Goal: Transaction & Acquisition: Book appointment/travel/reservation

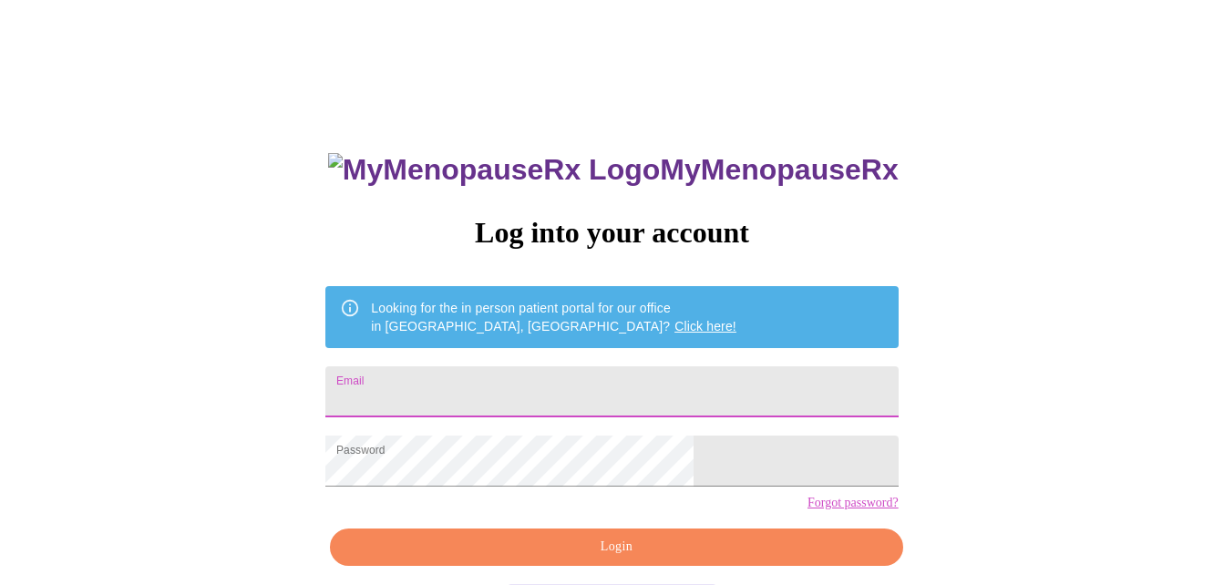
click at [485, 380] on input "Email" at bounding box center [611, 391] width 572 height 51
type input "[PERSON_NAME][EMAIL_ADDRESS][PERSON_NAME][DOMAIN_NAME]"
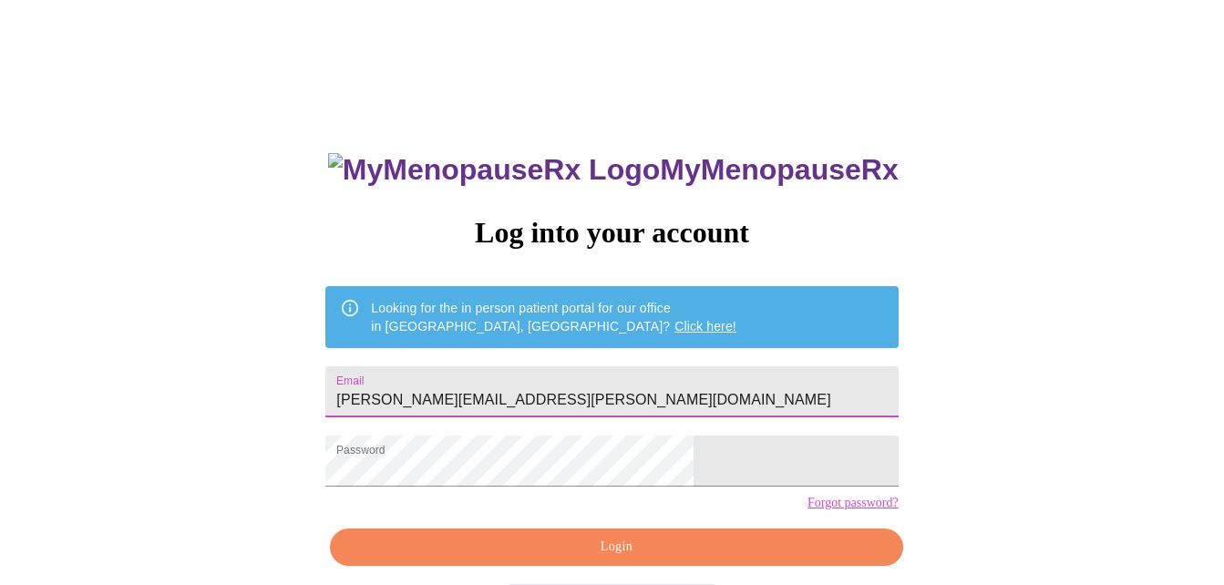
click at [622, 559] on span "Login" at bounding box center [616, 547] width 530 height 23
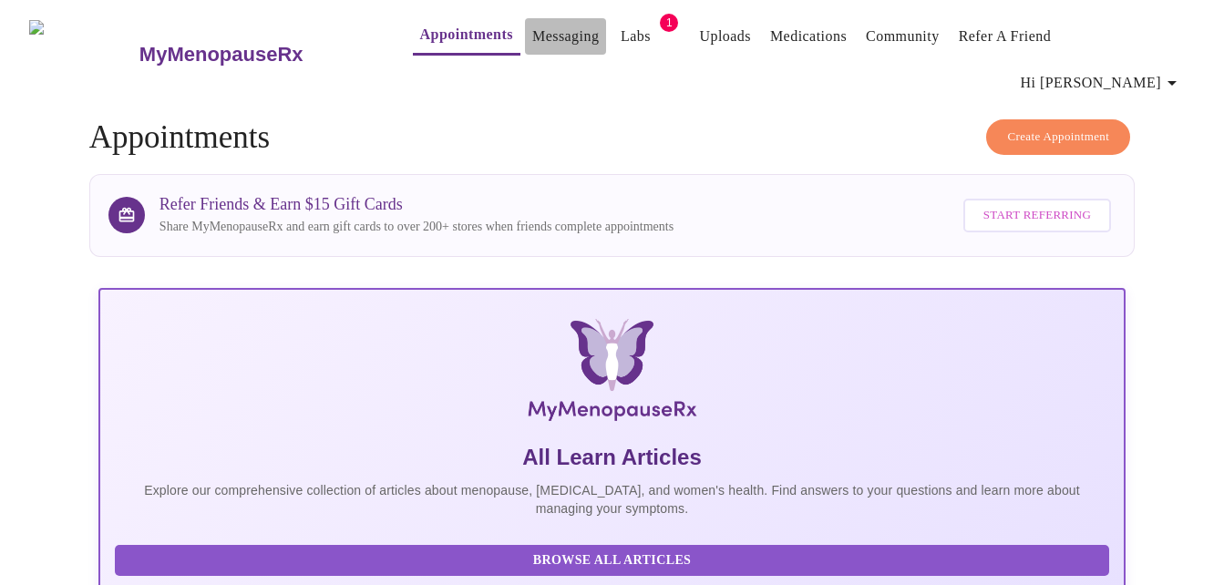
click at [532, 43] on link "Messaging" at bounding box center [565, 37] width 67 height 26
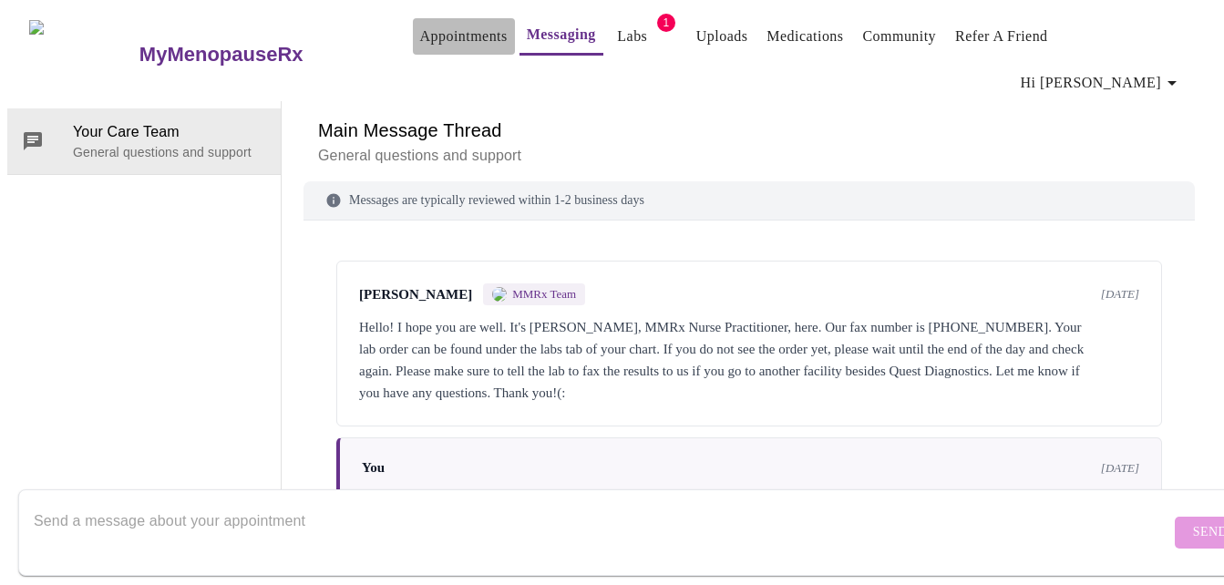
click at [420, 45] on link "Appointments" at bounding box center [463, 37] width 87 height 26
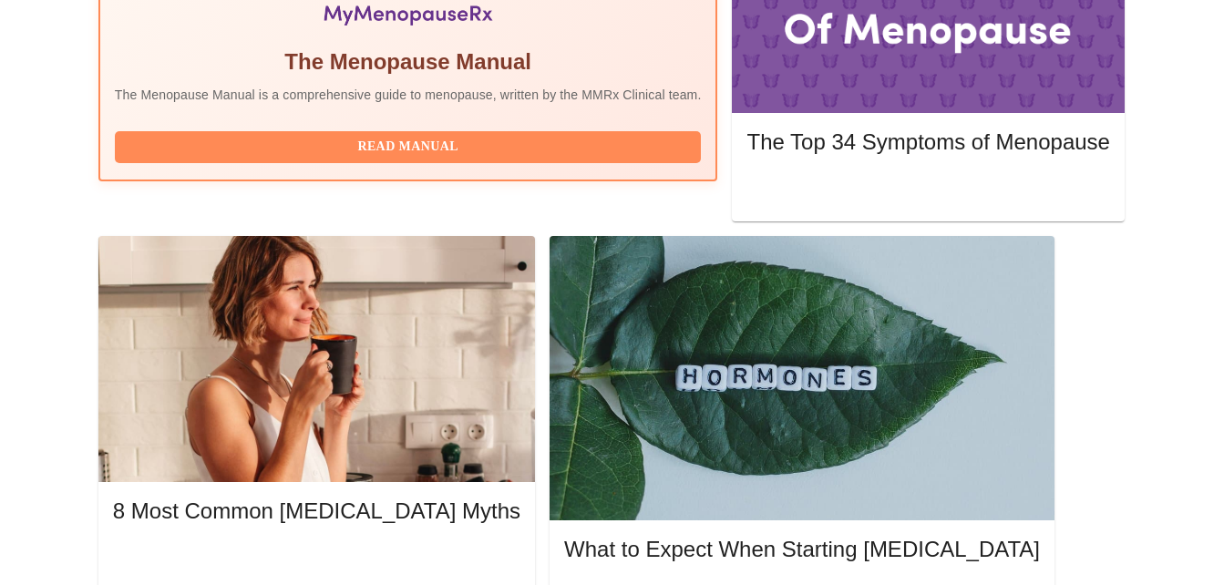
scroll to position [638, 0]
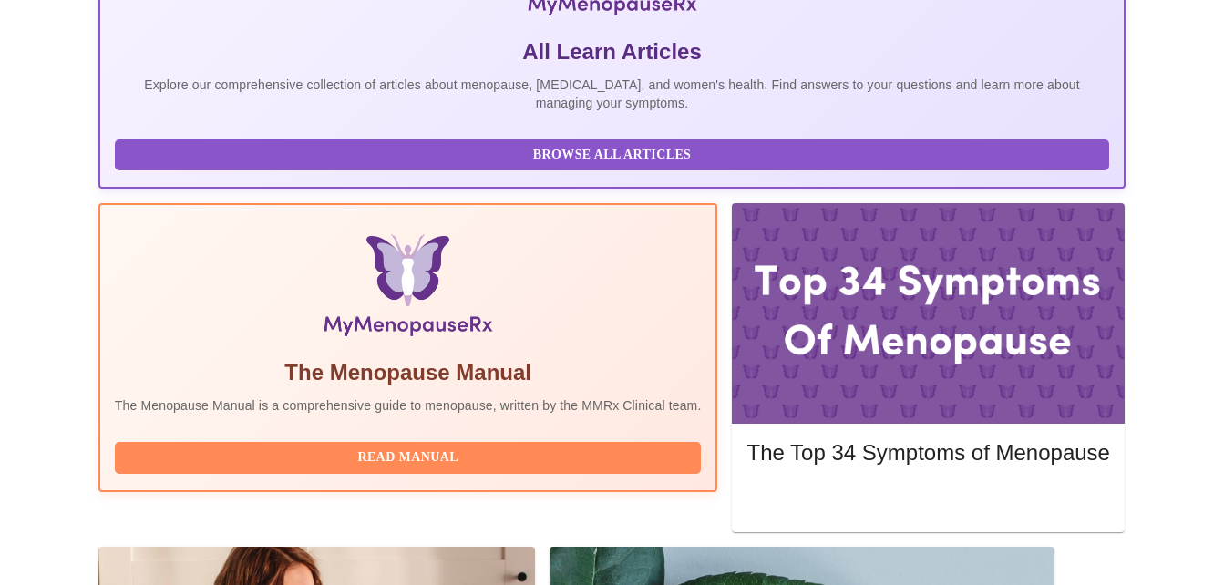
scroll to position [0, 0]
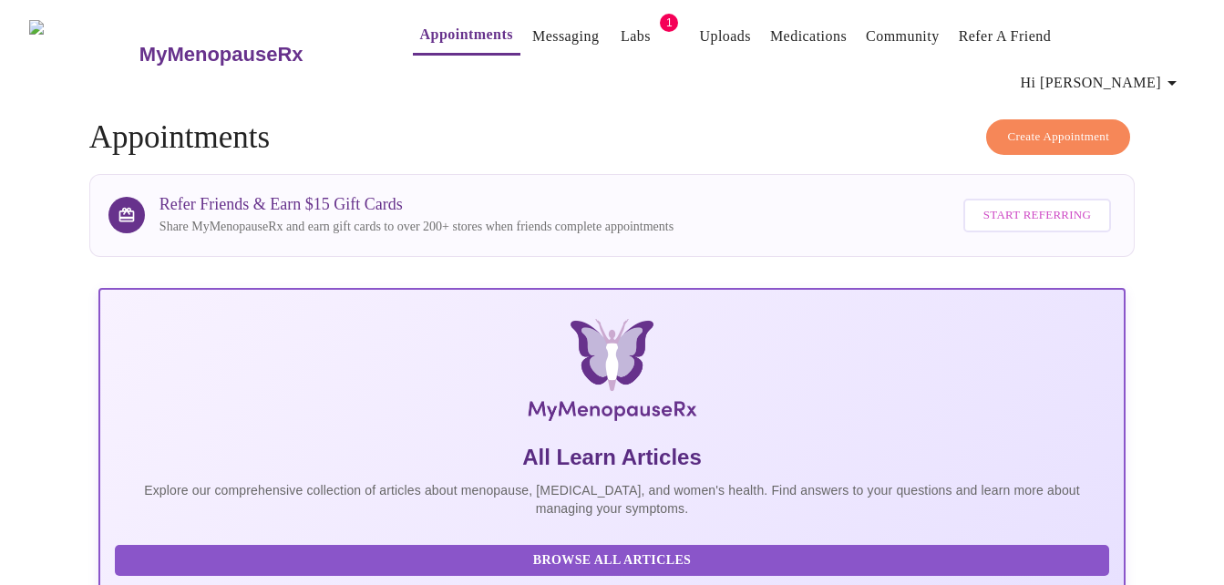
click at [1073, 127] on span "Create Appointment" at bounding box center [1058, 137] width 102 height 21
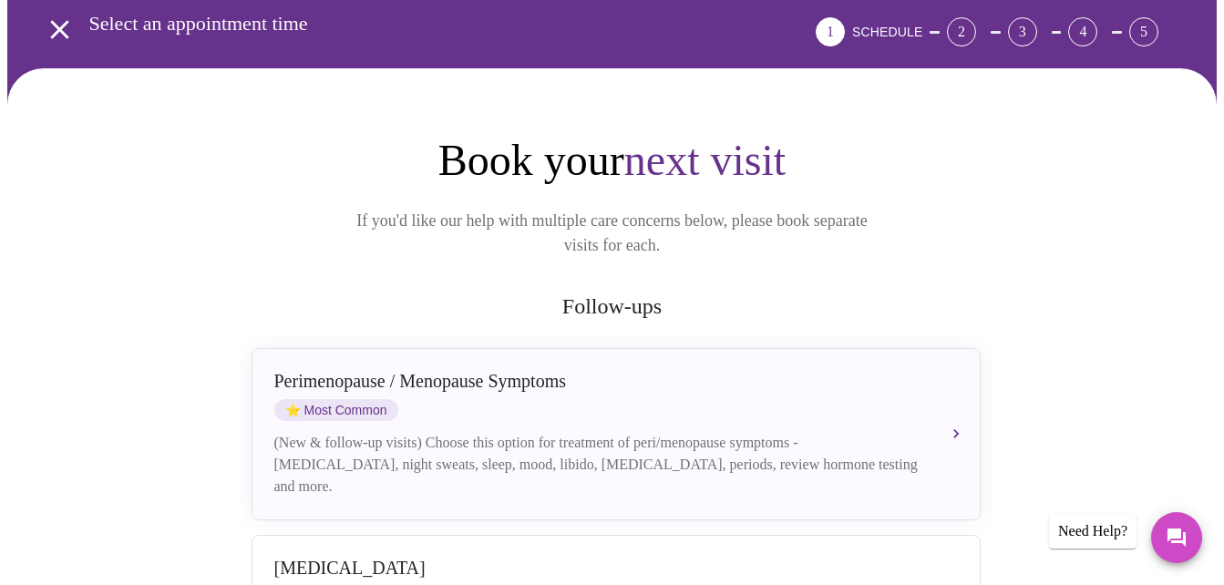
scroll to position [91, 0]
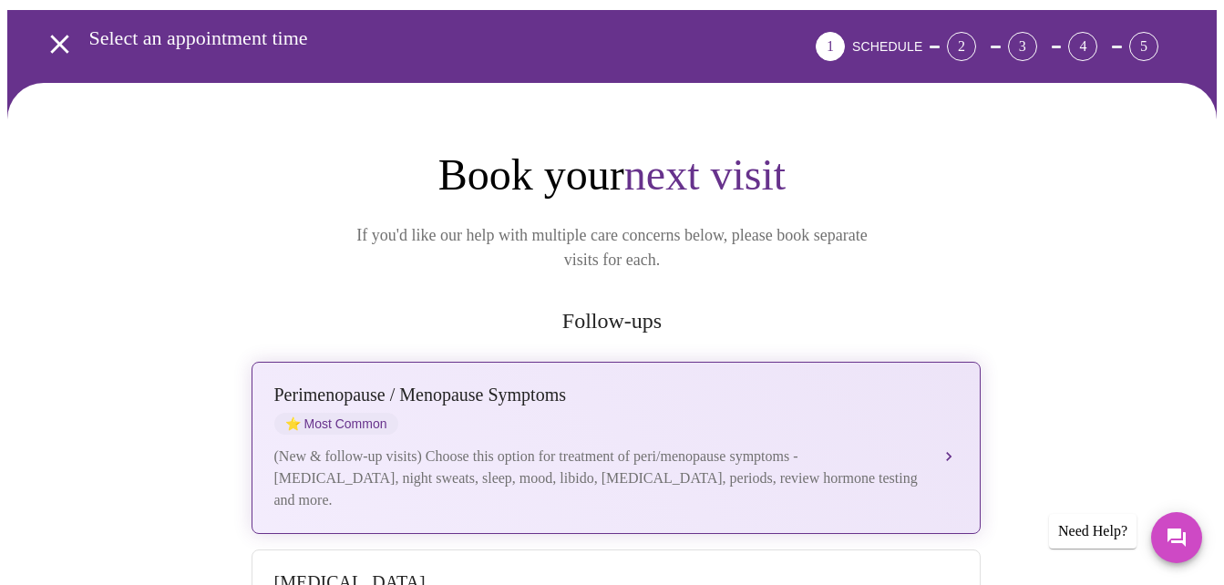
click at [448, 446] on div "(New & follow-up visits) Choose this option for treatment of peri/menopause sym…" at bounding box center [597, 479] width 647 height 66
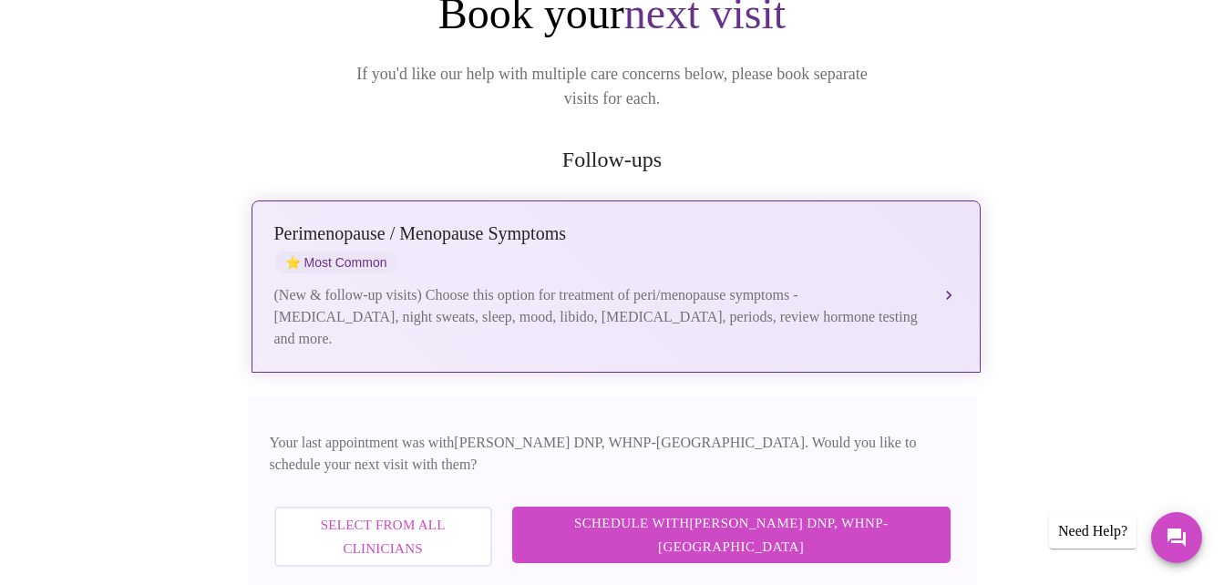
scroll to position [273, 0]
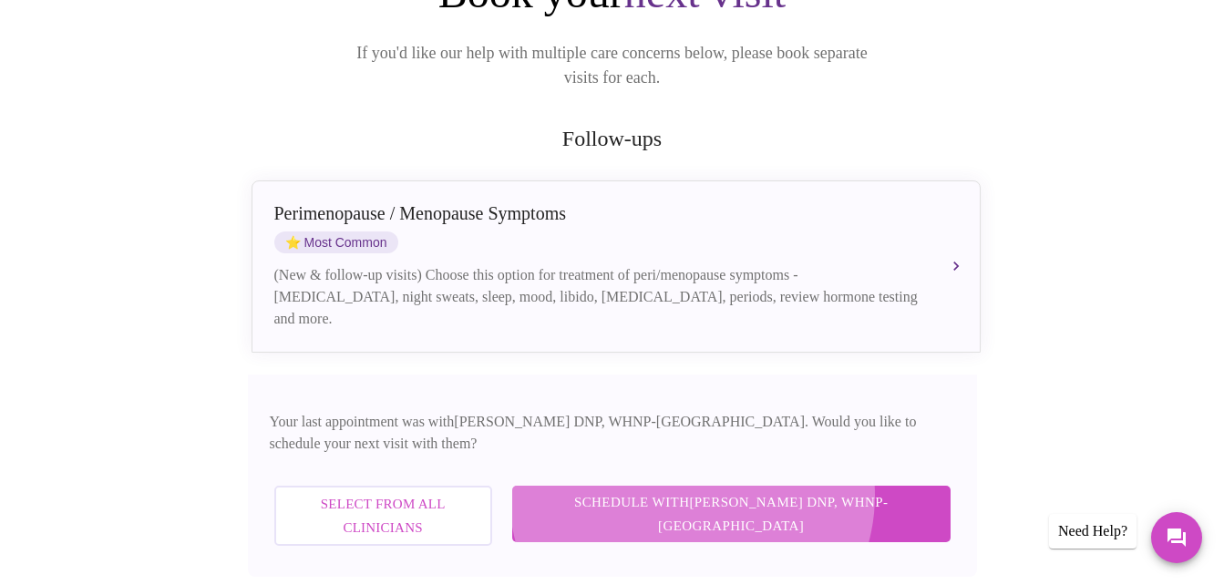
click at [786, 490] on span "Schedule with [PERSON_NAME] DNP, WHNP-BC" at bounding box center [731, 514] width 402 height 48
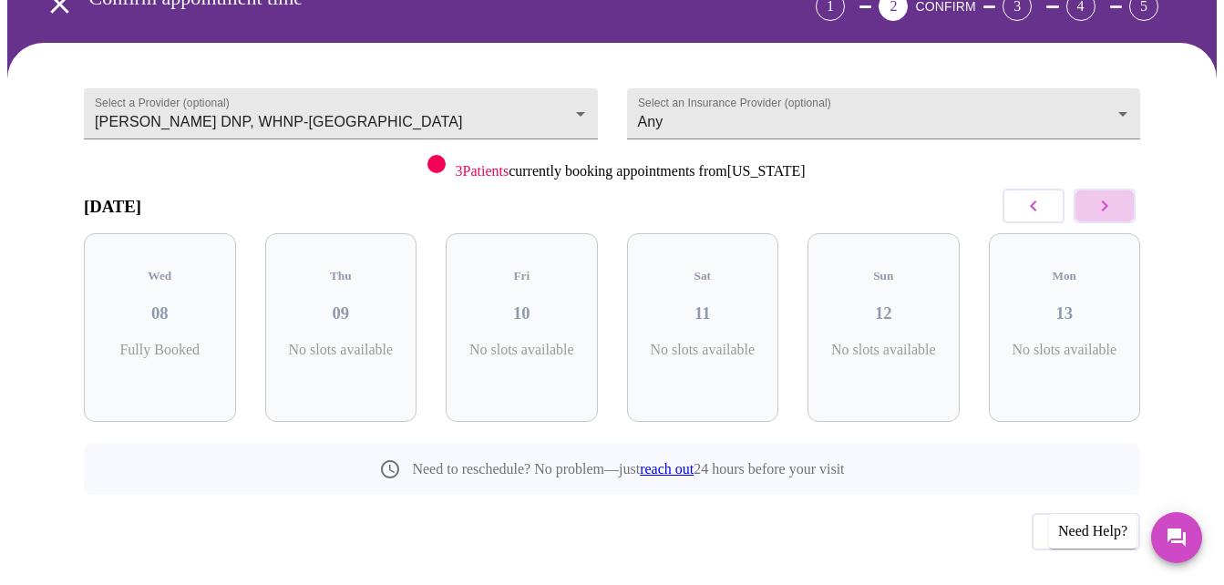
click at [1116, 195] on icon "button" at bounding box center [1105, 206] width 22 height 22
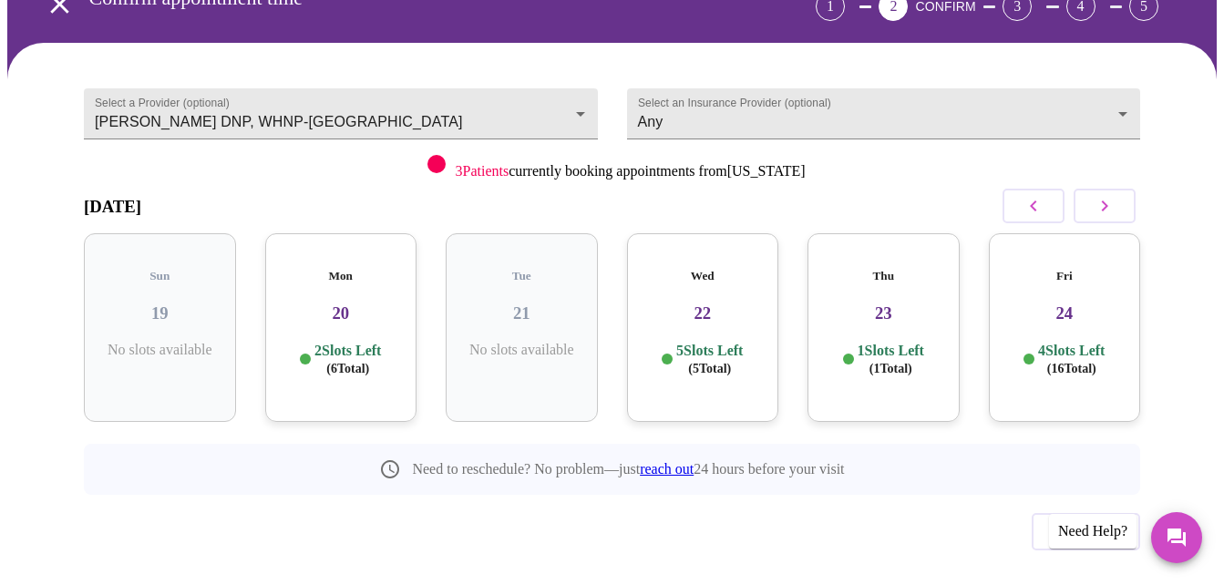
click at [328, 303] on h3 "20" at bounding box center [341, 313] width 123 height 20
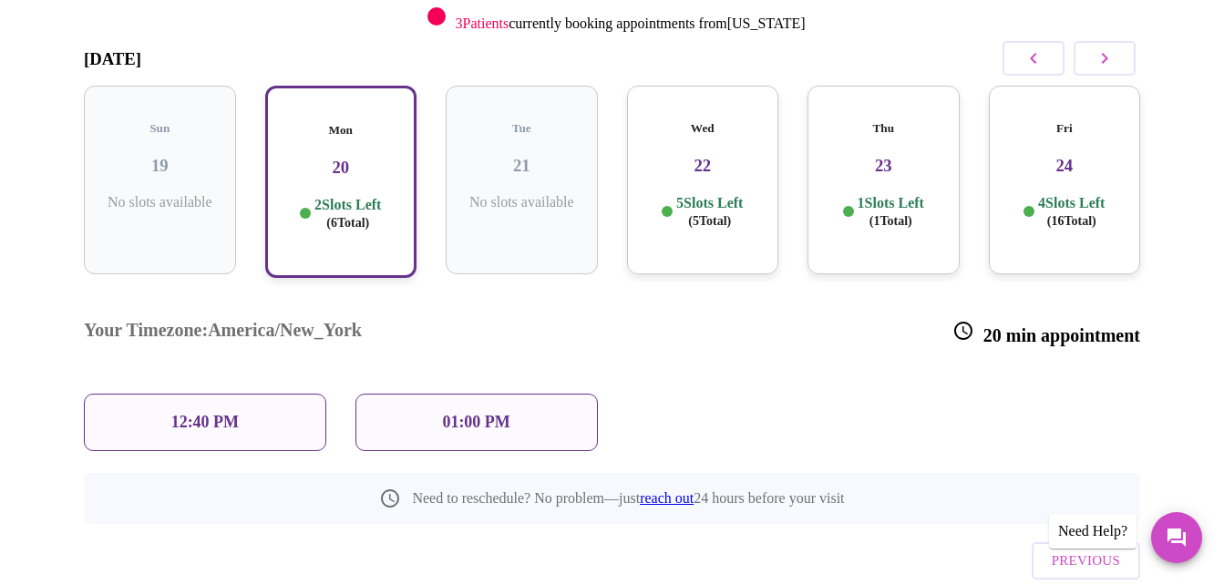
scroll to position [188, 0]
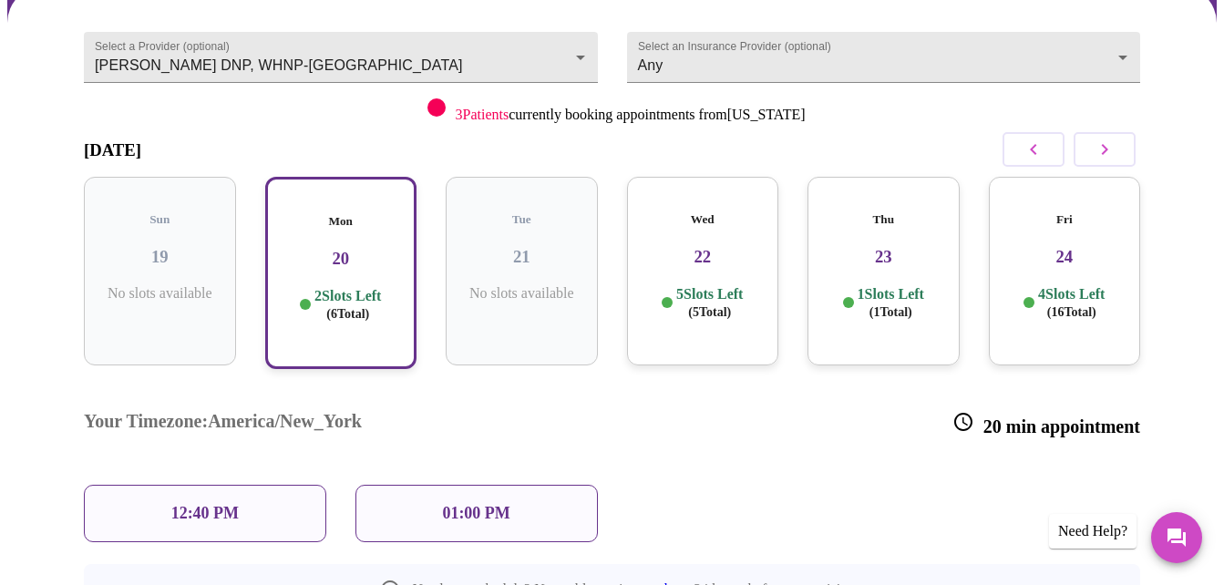
click at [452, 504] on p "01:00 PM" at bounding box center [475, 513] width 67 height 19
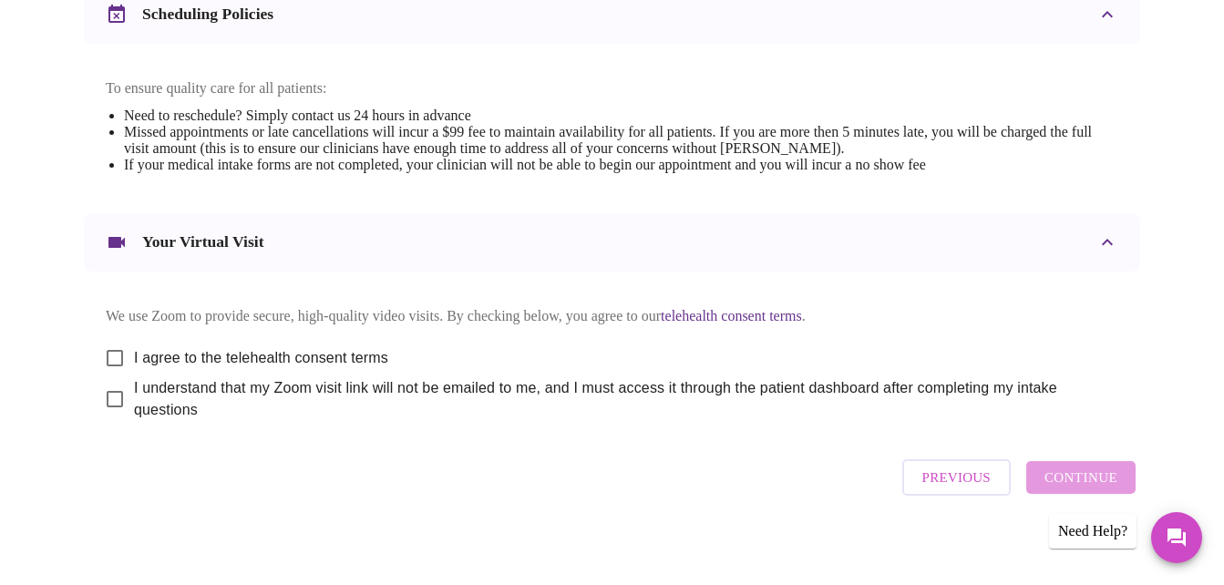
scroll to position [742, 0]
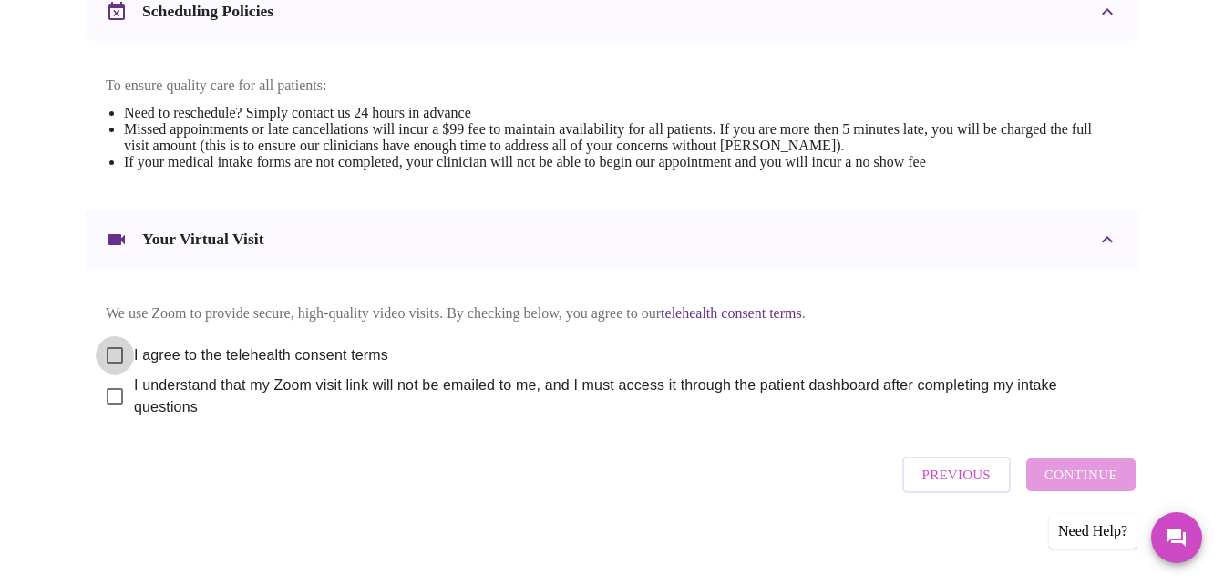
click at [107, 344] on input "I agree to the telehealth consent terms" at bounding box center [115, 355] width 38 height 38
checkbox input "true"
click at [118, 397] on input "I understand that my Zoom visit link will not be emailed to me, and I must acce…" at bounding box center [115, 396] width 38 height 38
checkbox input "true"
click at [1101, 458] on button "Continue" at bounding box center [1080, 474] width 109 height 33
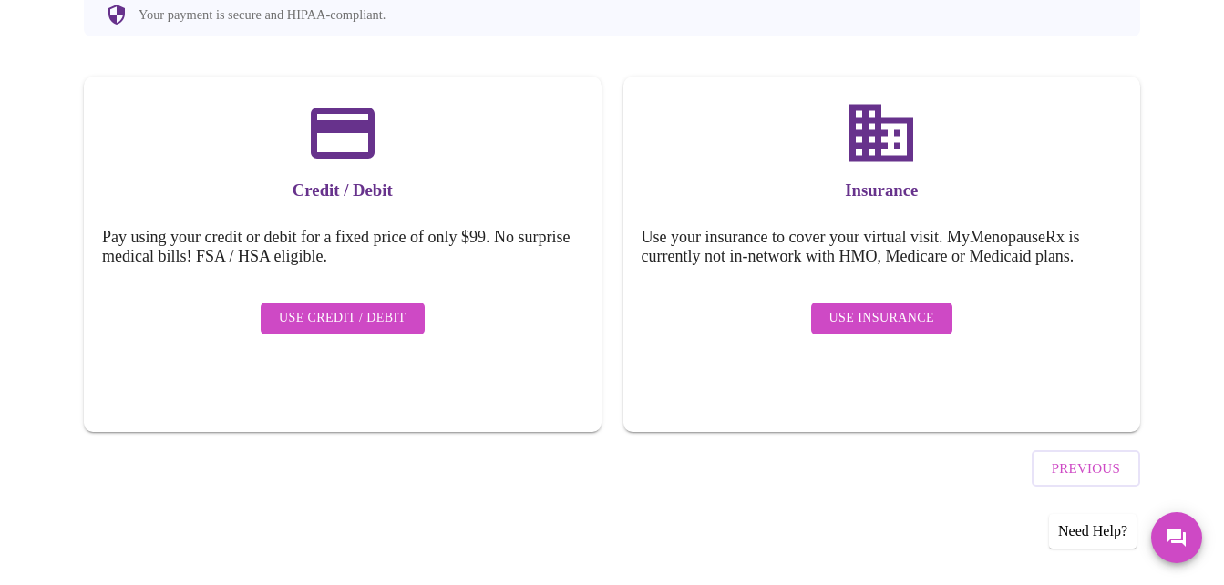
scroll to position [190, 0]
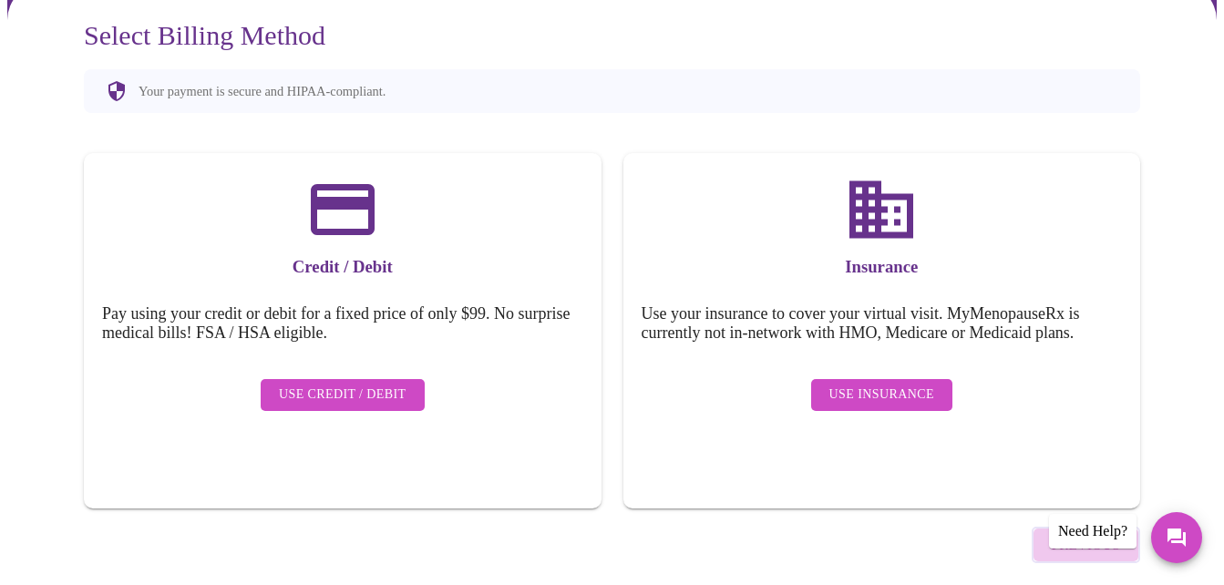
click at [1088, 533] on span "Previous" at bounding box center [1086, 545] width 68 height 24
